Goal: Task Accomplishment & Management: Use online tool/utility

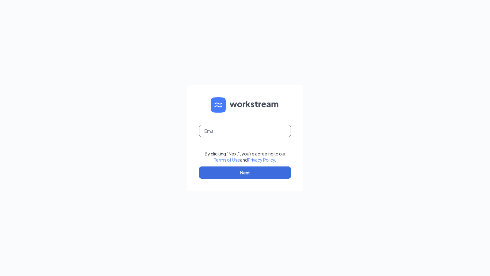
click at [251, 129] on input "text" at bounding box center [245, 131] width 92 height 12
type input "[EMAIL_ADDRESS][DOMAIN_NAME]"
click at [252, 168] on button "Next" at bounding box center [245, 173] width 92 height 12
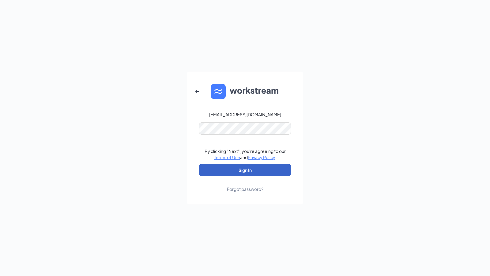
click at [248, 169] on button "Sign In" at bounding box center [245, 170] width 92 height 12
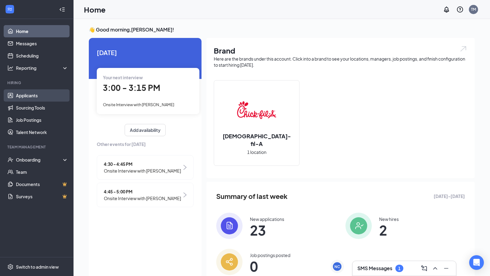
click at [40, 97] on link "Applicants" at bounding box center [42, 95] width 52 height 12
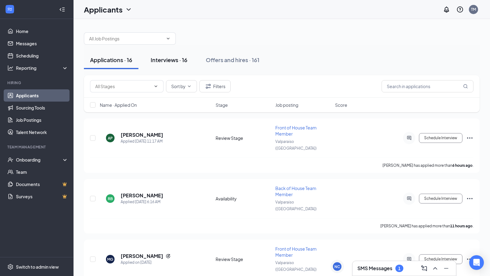
click at [175, 59] on div "Interviews · 16" at bounding box center [169, 60] width 37 height 8
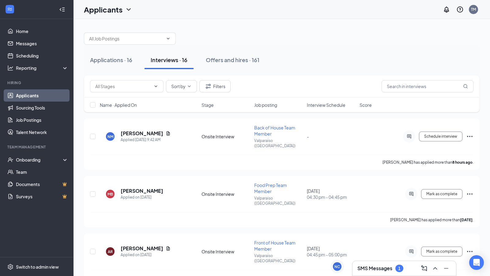
click at [322, 103] on span "Interview Schedule" at bounding box center [326, 105] width 39 height 6
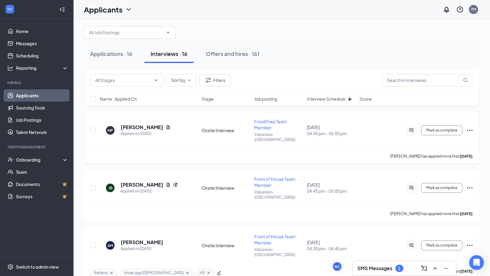
scroll to position [7, 0]
click at [331, 98] on span "Interview Schedule" at bounding box center [326, 98] width 39 height 6
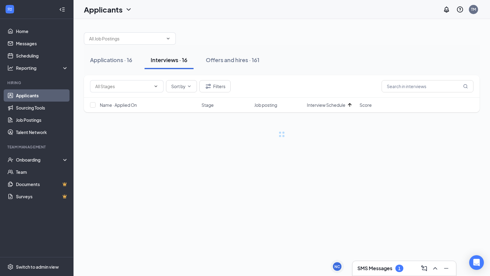
scroll to position [0, 0]
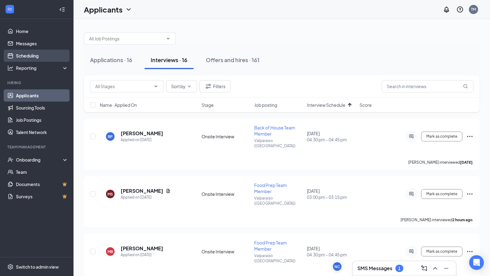
click at [28, 56] on link "Scheduling" at bounding box center [42, 56] width 52 height 12
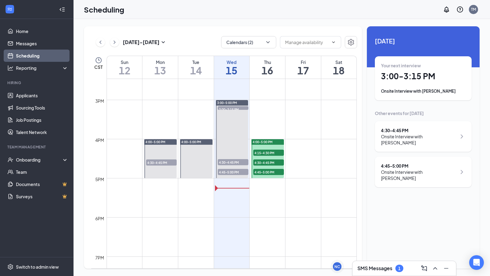
scroll to position [568, 0]
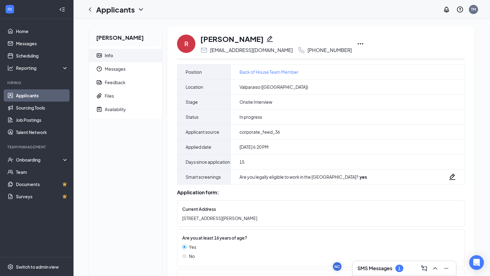
click at [357, 45] on icon "Ellipses" at bounding box center [360, 43] width 7 height 7
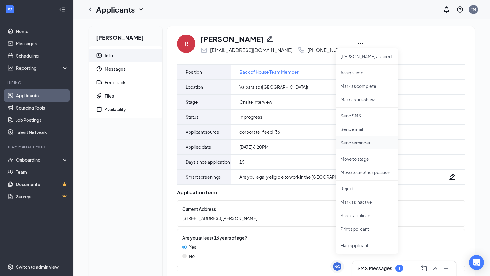
click at [358, 140] on p "Send reminder" at bounding box center [367, 143] width 53 height 6
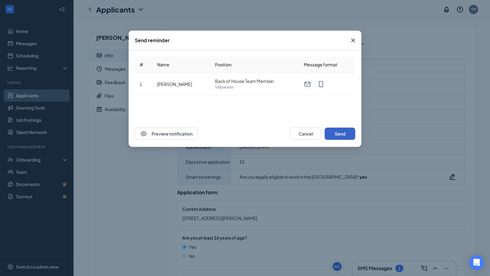
click at [332, 131] on button "Send" at bounding box center [340, 134] width 31 height 12
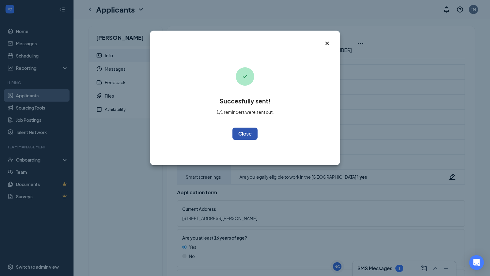
click at [253, 135] on button "OK" at bounding box center [245, 134] width 25 height 12
